Goal: Task Accomplishment & Management: Complete application form

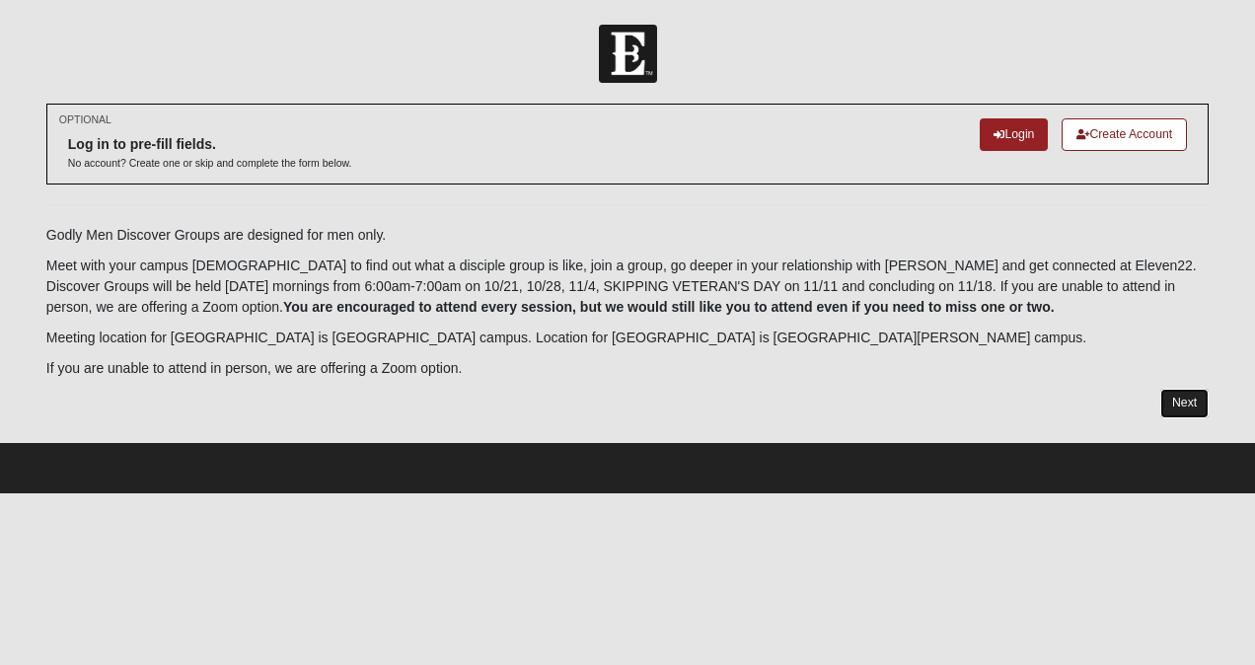
click at [1181, 407] on link "Next" at bounding box center [1185, 403] width 48 height 29
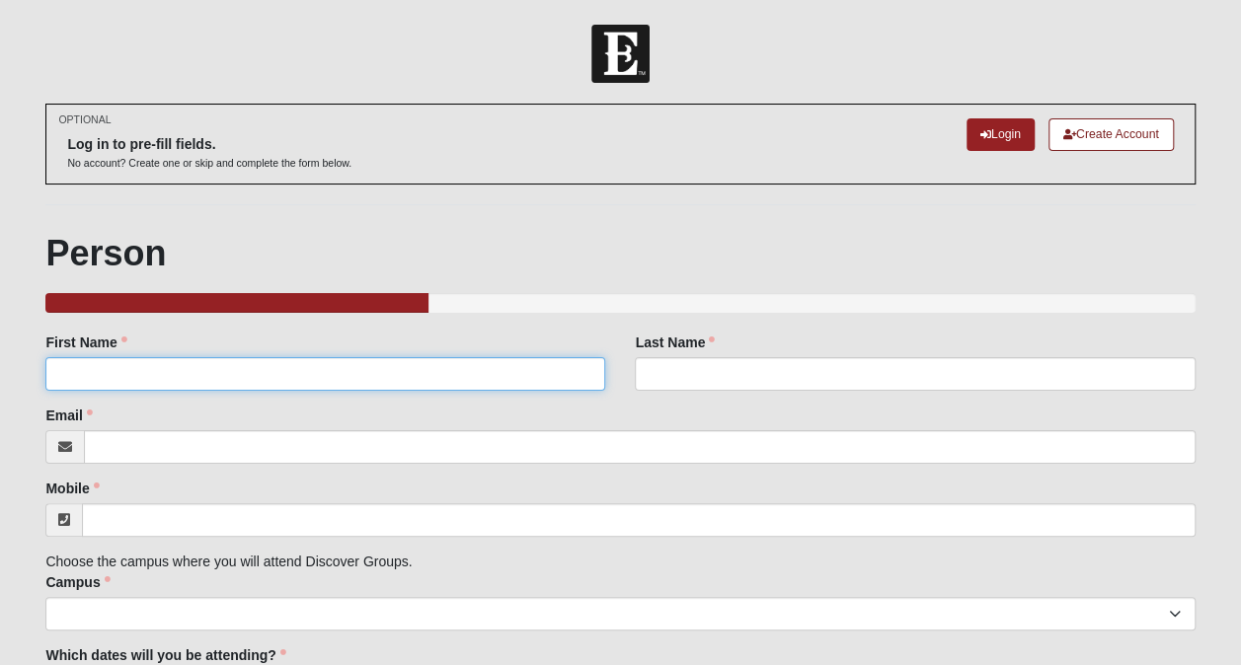
click at [250, 363] on input "First Name" at bounding box center [325, 374] width 560 height 34
type input "Maq"
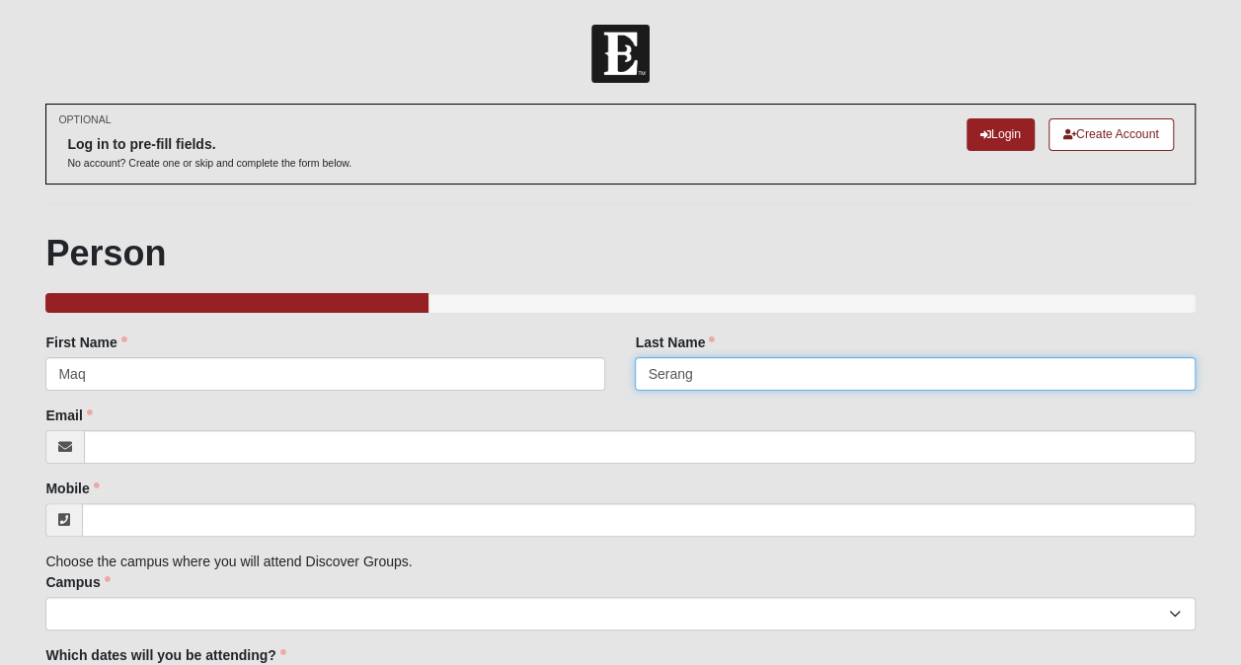
type input "Serang"
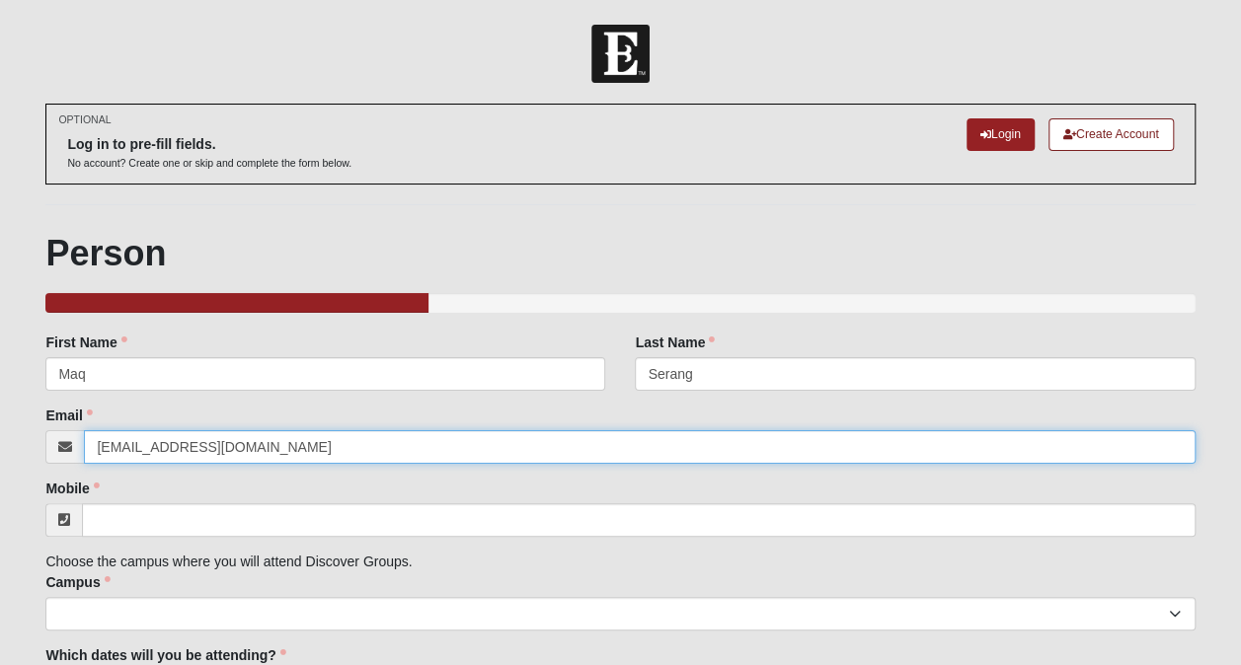
type input "[EMAIL_ADDRESS][DOMAIN_NAME]"
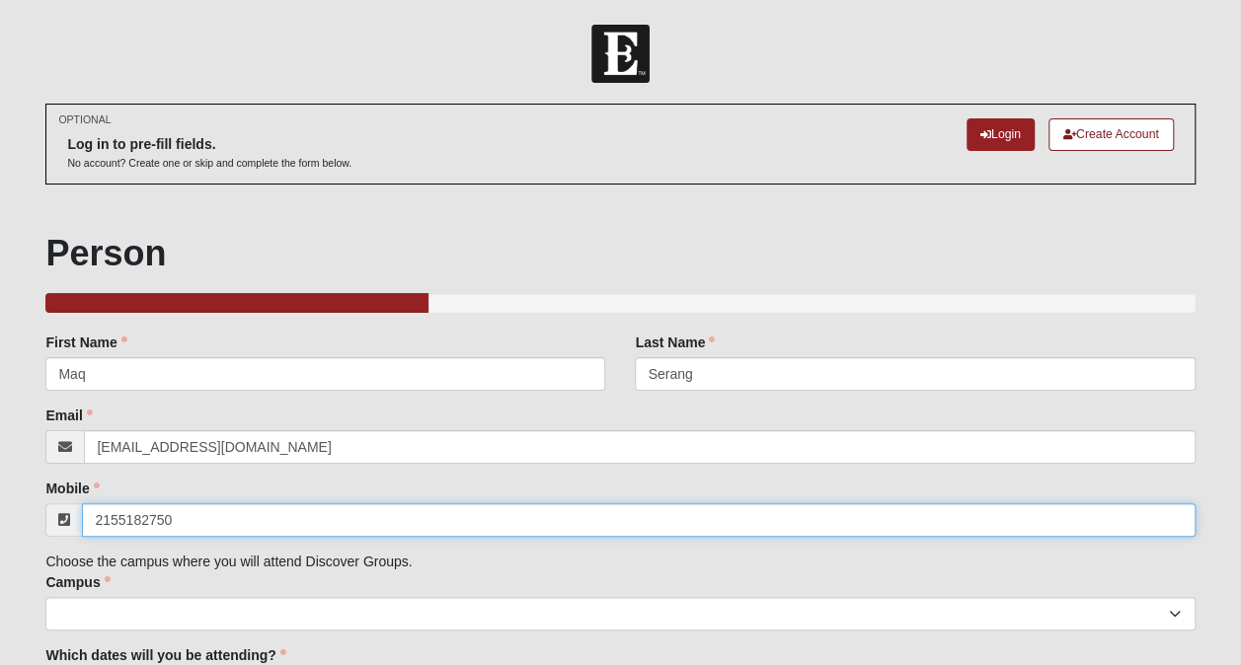
type input "[PHONE_NUMBER]"
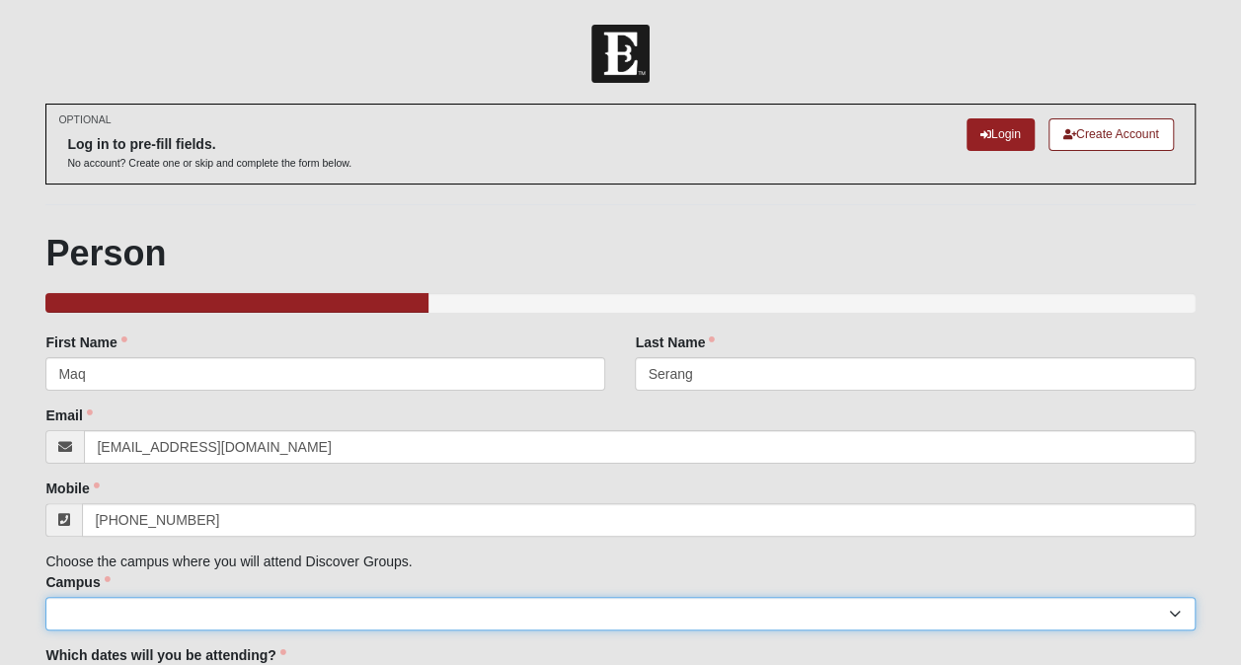
scroll to position [143, 0]
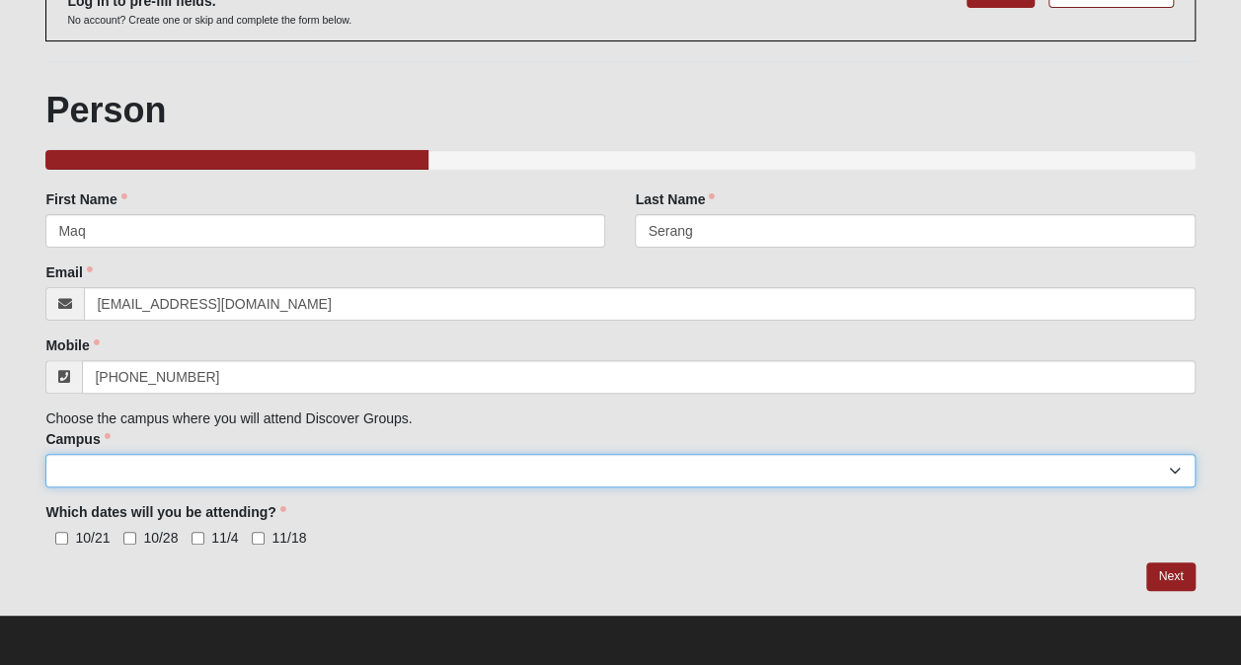
click at [1189, 468] on select "[GEOGRAPHIC_DATA] [GEOGRAPHIC_DATA] (Coming Soon) Eleven22 Online [PERSON_NAME]…" at bounding box center [619, 471] width 1149 height 34
select select "16"
click at [45, 454] on select "[GEOGRAPHIC_DATA] [GEOGRAPHIC_DATA] (Coming Soon) Eleven22 Online [PERSON_NAME]…" at bounding box center [619, 471] width 1149 height 34
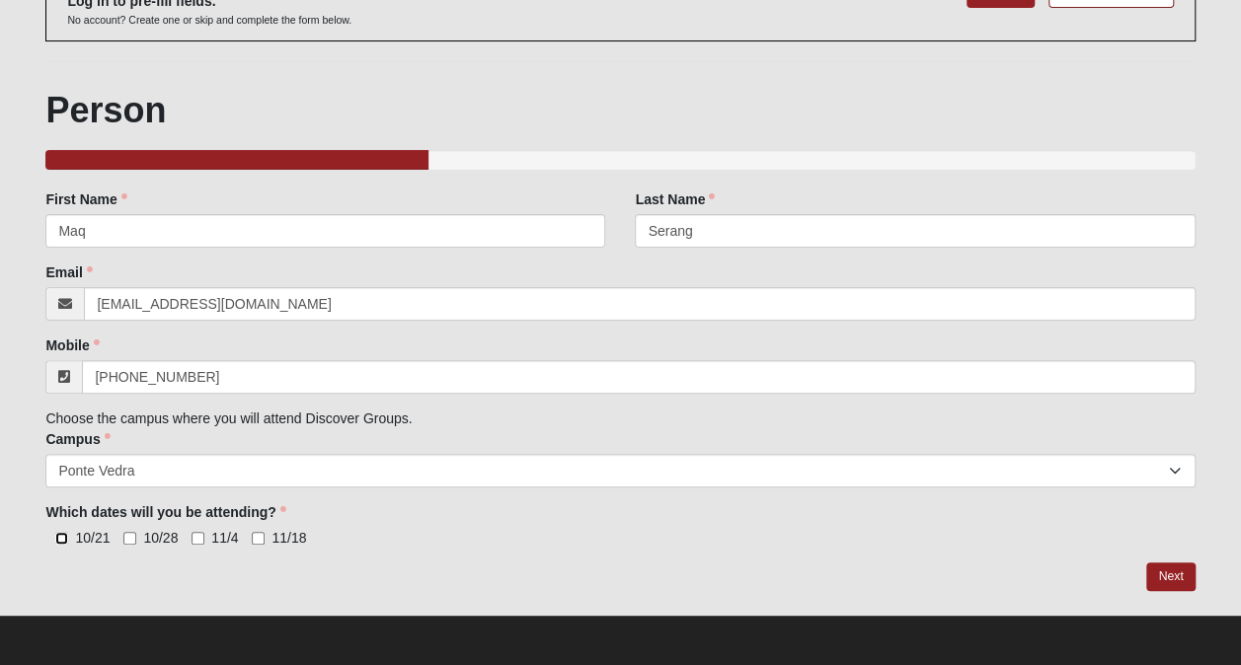
click at [63, 532] on input "10/21" at bounding box center [61, 538] width 13 height 13
checkbox input "true"
click at [132, 529] on label "10/28" at bounding box center [150, 538] width 54 height 20
click at [132, 532] on input "10/28" at bounding box center [129, 538] width 13 height 13
checkbox input "true"
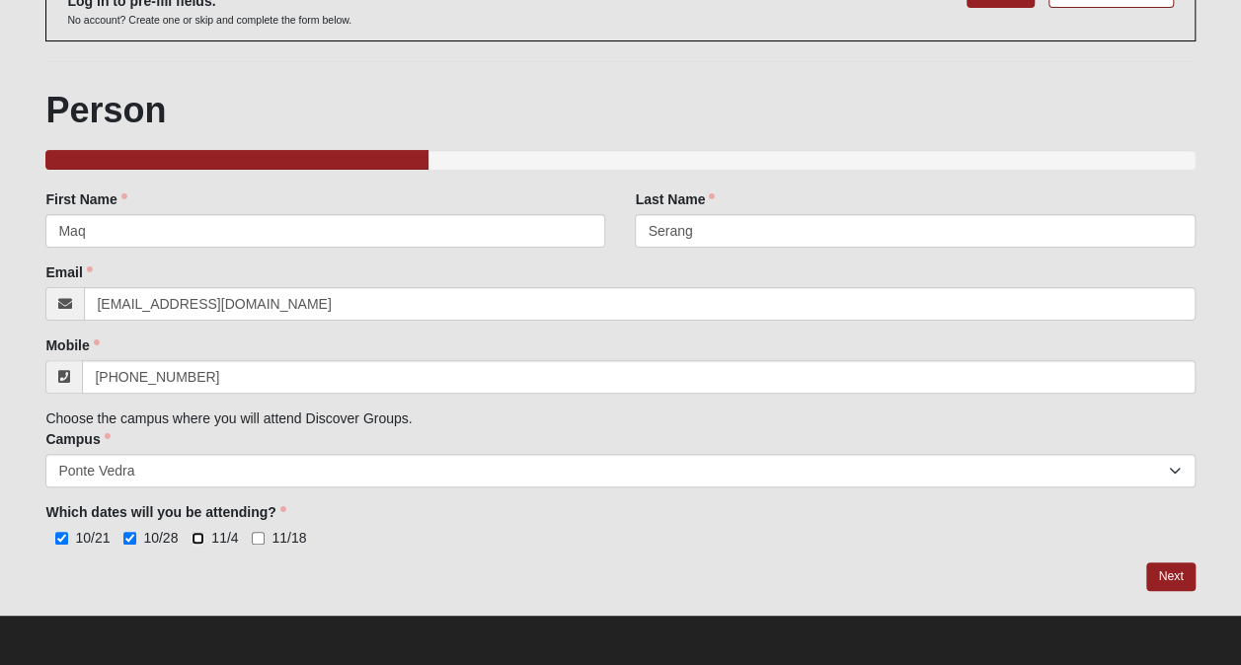
click at [198, 533] on input "11/4" at bounding box center [197, 538] width 13 height 13
checkbox input "true"
click at [254, 533] on input "11/18" at bounding box center [258, 538] width 13 height 13
checkbox input "true"
click at [1173, 579] on link "Next" at bounding box center [1170, 577] width 48 height 29
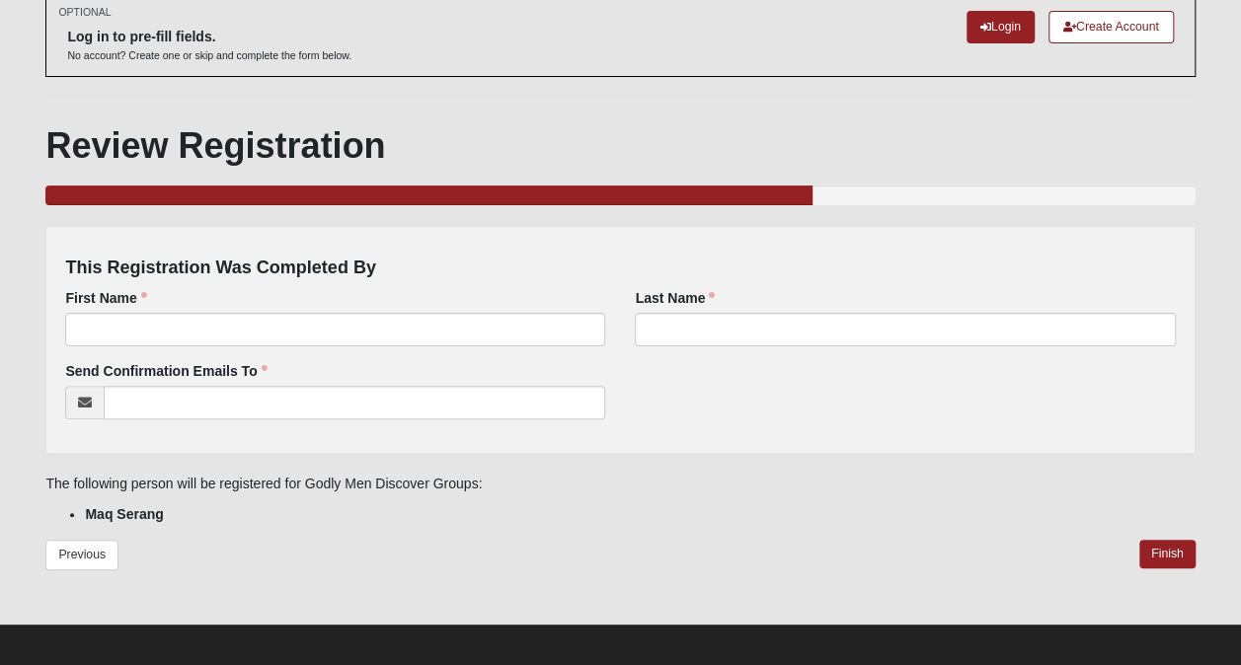
scroll to position [114, 0]
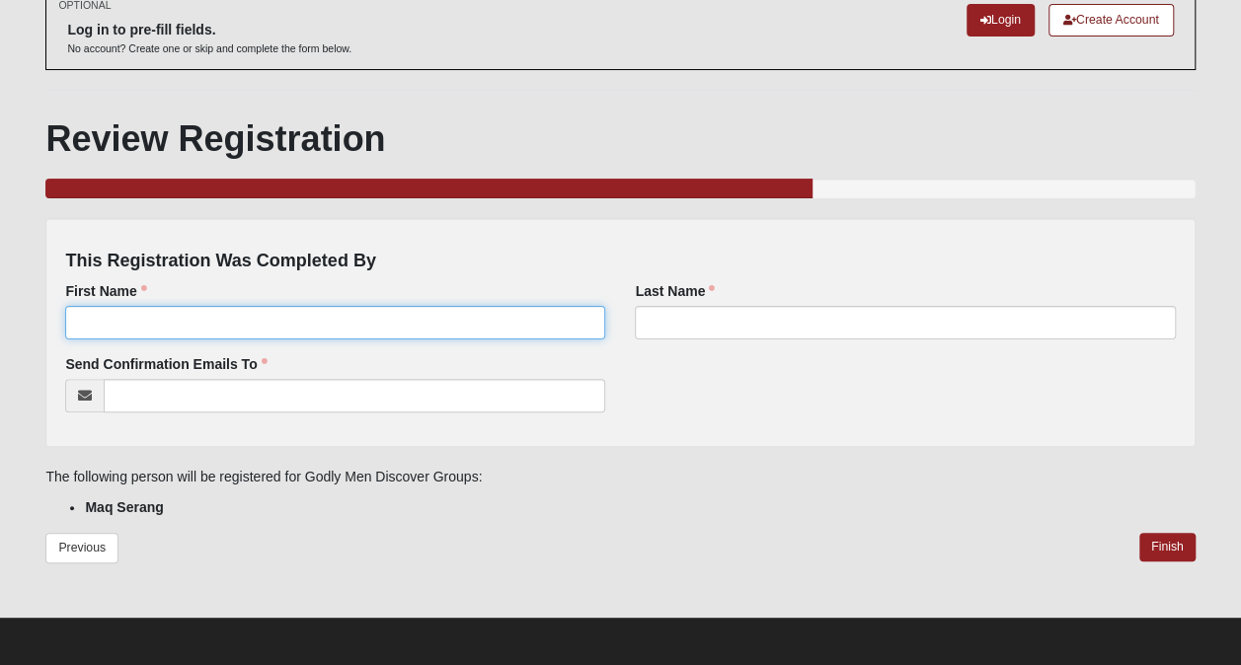
click at [247, 308] on input "First Name" at bounding box center [335, 323] width 540 height 34
type input "Maq"
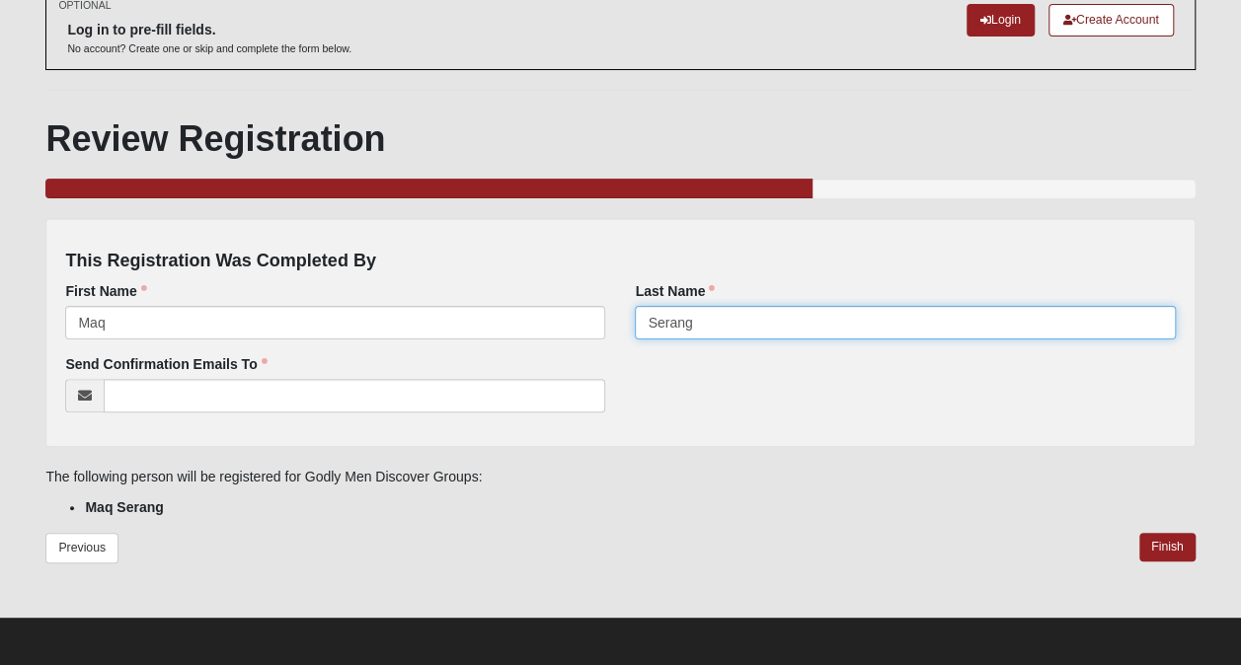
type input "Serang"
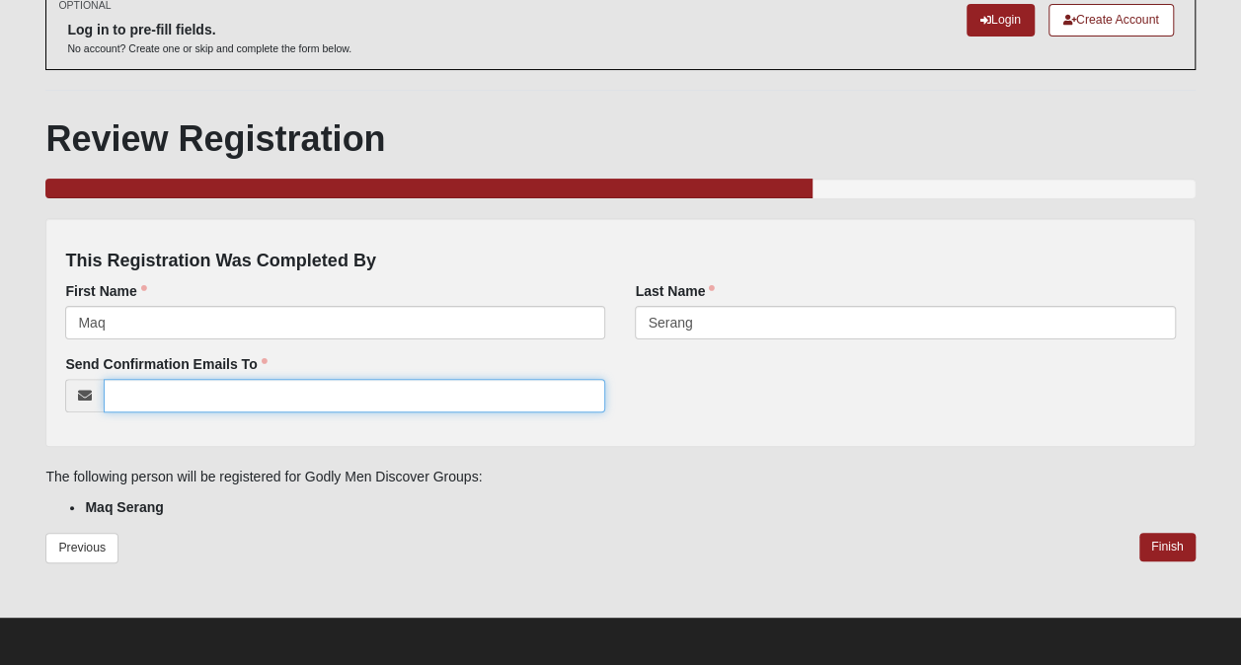
type input "s"
type input "[EMAIL_ADDRESS][DOMAIN_NAME]"
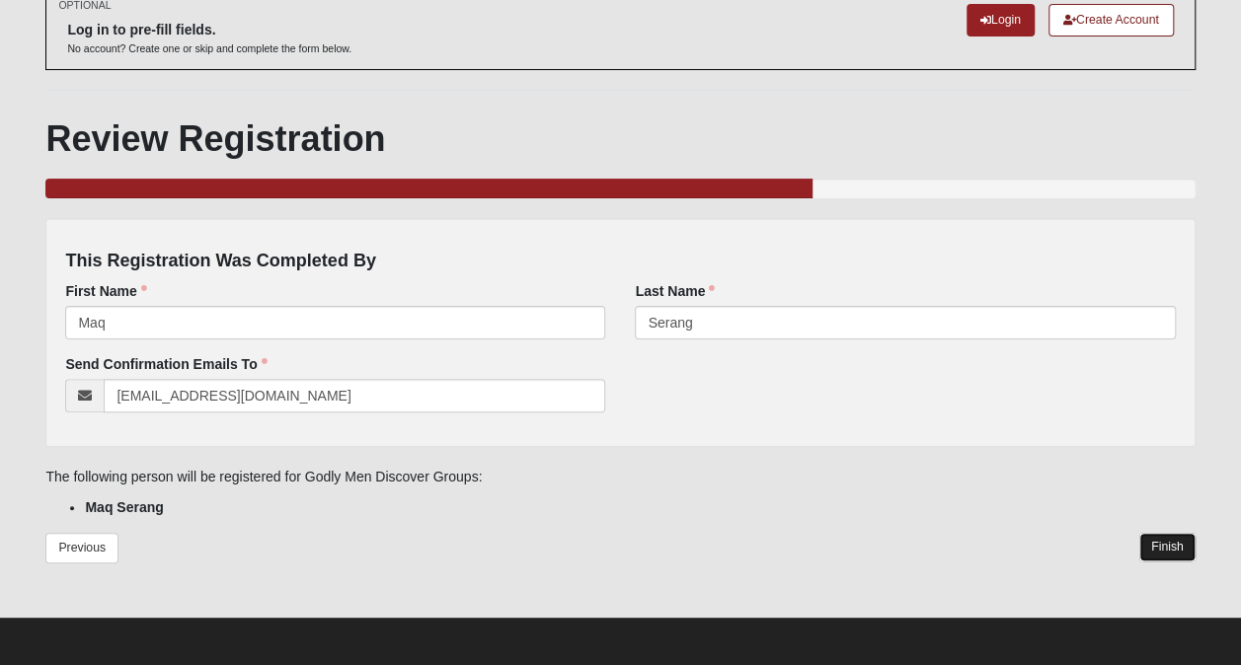
click at [1161, 539] on link "Finish" at bounding box center [1167, 547] width 56 height 29
